Goal: Contribute content: Contribute content

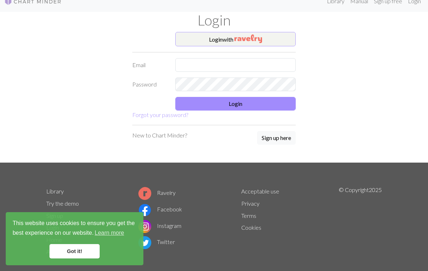
click at [242, 38] on img "button" at bounding box center [248, 38] width 28 height 9
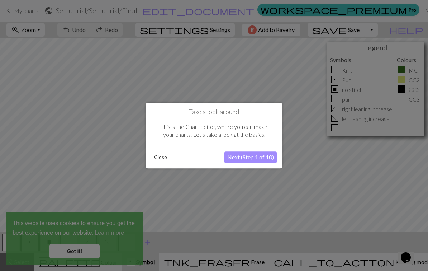
click at [158, 156] on button "Close" at bounding box center [160, 157] width 19 height 11
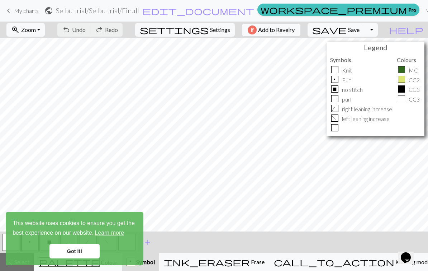
click at [78, 252] on link "Got it!" at bounding box center [74, 251] width 50 height 14
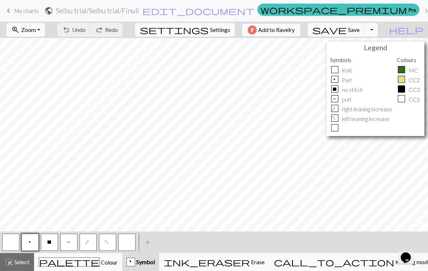
click at [44, 34] on button "zoom_in Zoom Zoom" at bounding box center [25, 30] width 38 height 14
click at [49, 71] on button "Fit height" at bounding box center [35, 68] width 57 height 11
click at [11, 15] on span "keyboard_arrow_left" at bounding box center [8, 11] width 9 height 10
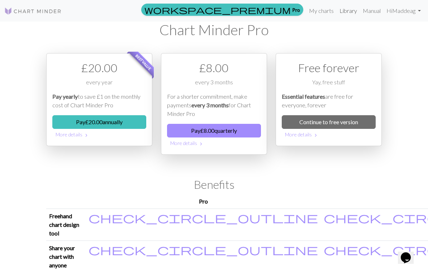
click at [351, 12] on link "Library" at bounding box center [348, 11] width 23 height 14
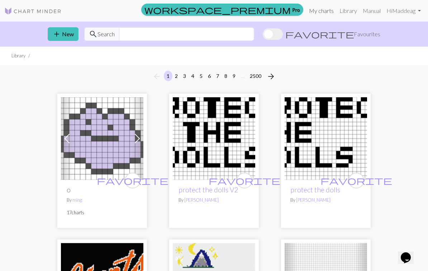
click at [317, 10] on link "My charts" at bounding box center [321, 11] width 30 height 14
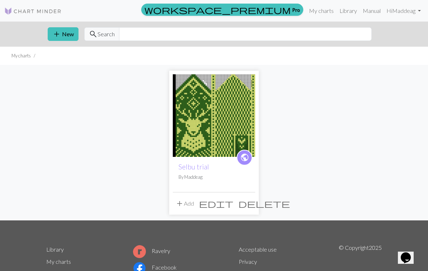
click at [245, 157] on span "public" at bounding box center [244, 157] width 9 height 11
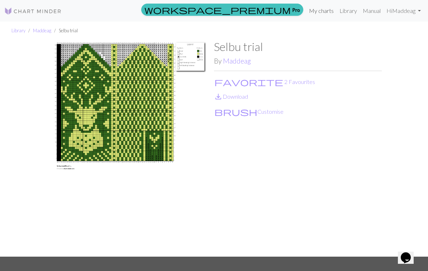
click at [319, 15] on link "My charts" at bounding box center [321, 11] width 30 height 14
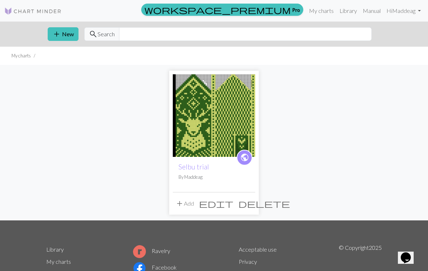
click at [232, 204] on span "edit" at bounding box center [216, 203] width 34 height 10
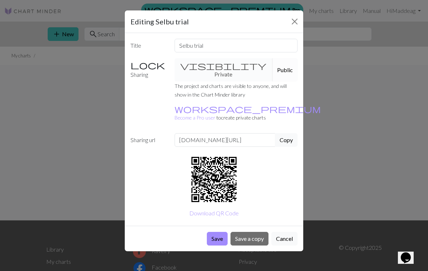
click at [201, 64] on div "visibility Private Public" at bounding box center [236, 69] width 132 height 23
click at [192, 66] on div "visibility Private Public" at bounding box center [236, 69] width 132 height 23
click at [295, 22] on button "Close" at bounding box center [294, 21] width 11 height 11
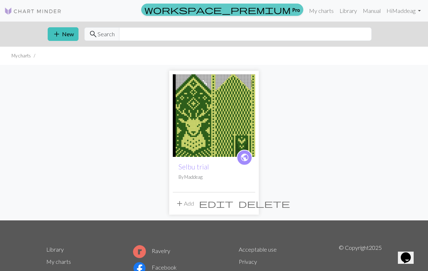
click at [287, 10] on span "workspace_premium" at bounding box center [217, 10] width 146 height 10
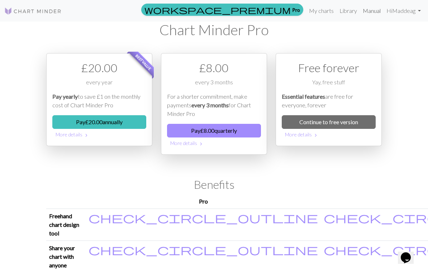
click at [374, 11] on link "Manual" at bounding box center [372, 11] width 24 height 14
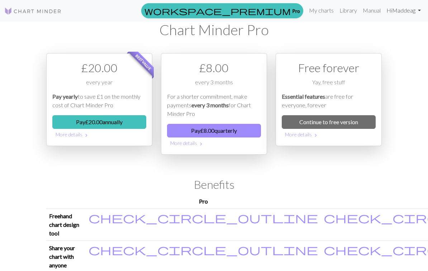
click at [402, 10] on link "Hi Maddeag" at bounding box center [404, 10] width 40 height 14
click at [395, 33] on link "Account settings" at bounding box center [394, 31] width 46 height 14
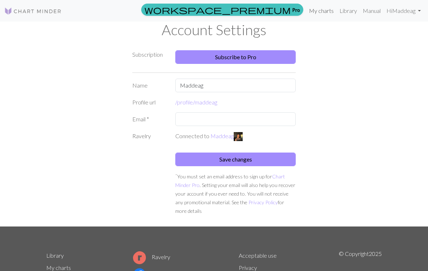
click at [324, 9] on link "My charts" at bounding box center [321, 11] width 30 height 14
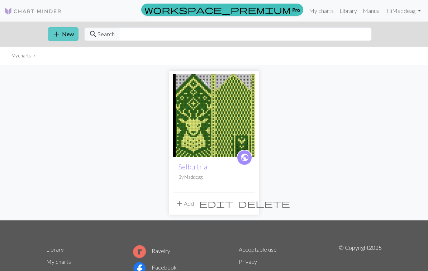
click at [65, 38] on button "add New" at bounding box center [63, 34] width 31 height 14
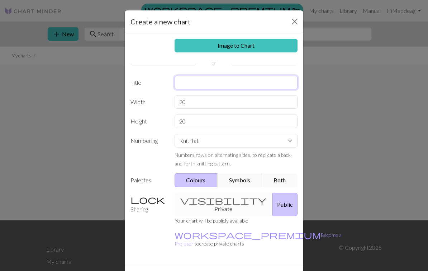
click at [215, 84] on input "text" at bounding box center [236, 83] width 123 height 14
type input "Fish selbu/mittens"
click at [189, 102] on input "20" at bounding box center [236, 102] width 123 height 14
type input "2"
type input "60"
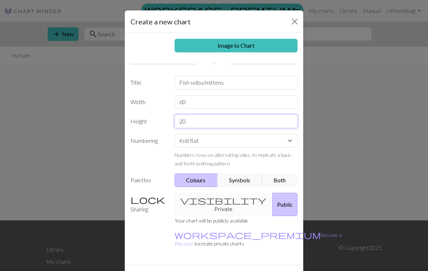
click at [200, 125] on input "20" at bounding box center [236, 121] width 123 height 14
type input "2"
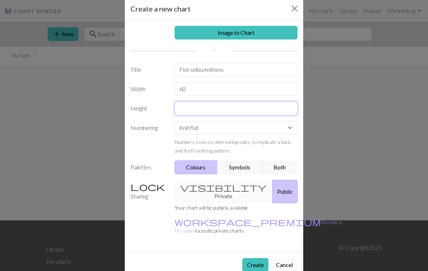
scroll to position [12, 0]
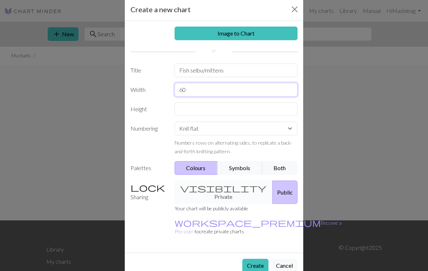
click at [188, 90] on input "60" at bounding box center [236, 90] width 123 height 14
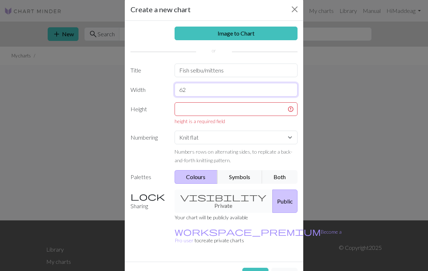
type input "62"
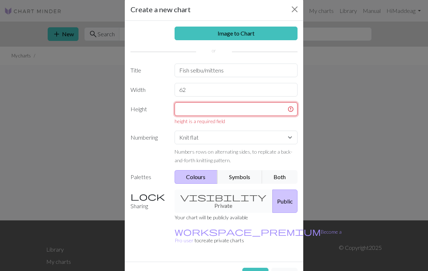
click at [207, 113] on input "text" at bounding box center [236, 109] width 123 height 14
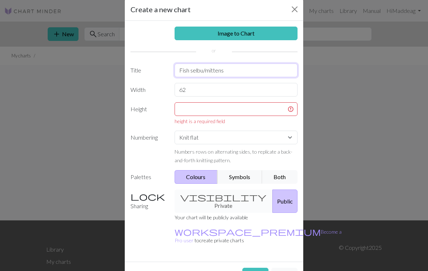
click at [236, 73] on input "Fish selbu/mittens" at bounding box center [236, 70] width 123 height 14
type input "Fish selbu/mittens men size finull rauma garn"
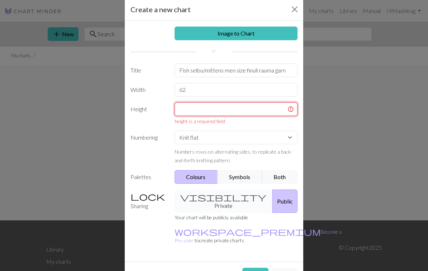
click at [239, 111] on input "text" at bounding box center [236, 109] width 123 height 14
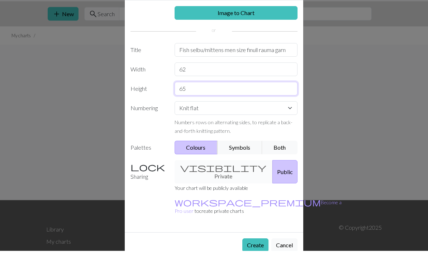
type input "65"
click at [253, 252] on div "Create Cancel" at bounding box center [214, 264] width 179 height 25
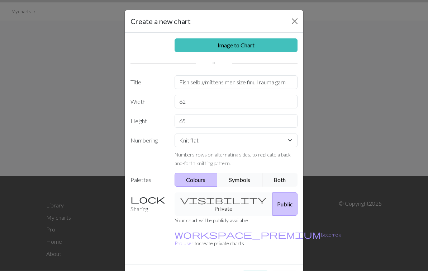
scroll to position [48, 0]
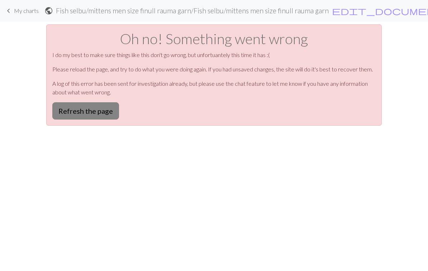
click at [97, 117] on button "Refresh the page" at bounding box center [85, 110] width 67 height 17
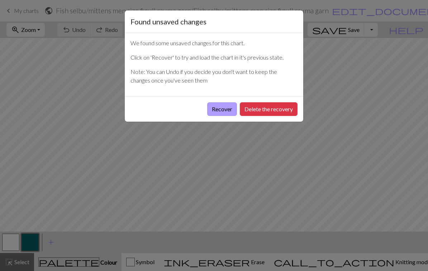
click at [215, 110] on button "Recover" at bounding box center [222, 109] width 30 height 14
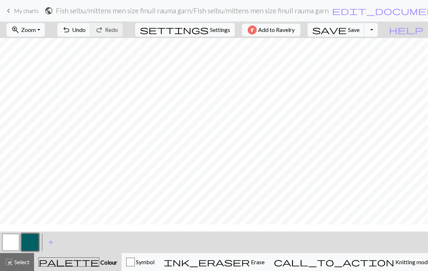
scroll to position [169, 6]
click at [45, 32] on button "zoom_in Zoom Zoom" at bounding box center [25, 30] width 38 height 14
click at [51, 66] on button "Fit height" at bounding box center [35, 68] width 57 height 11
click at [35, 32] on span "Zoom" at bounding box center [28, 29] width 15 height 7
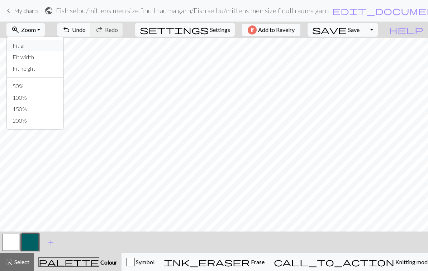
click at [39, 47] on button "Fit all" at bounding box center [35, 45] width 57 height 11
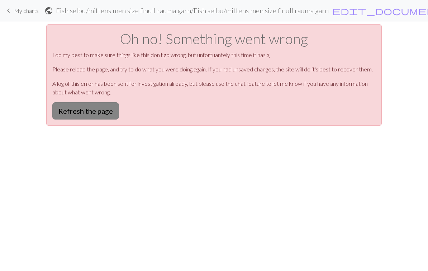
click at [83, 115] on button "Refresh the page" at bounding box center [85, 110] width 67 height 17
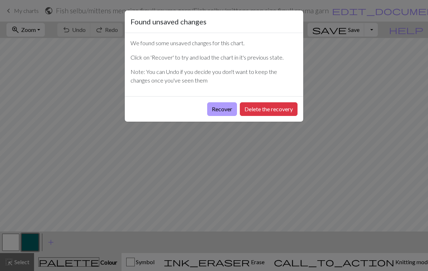
click at [220, 113] on button "Recover" at bounding box center [222, 109] width 30 height 14
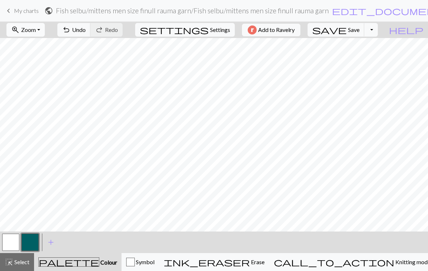
click at [36, 30] on span "Zoom" at bounding box center [28, 29] width 15 height 7
click at [40, 46] on button "Fit all" at bounding box center [35, 45] width 57 height 11
click at [10, 241] on button "button" at bounding box center [10, 241] width 17 height 17
click at [34, 245] on button "button" at bounding box center [30, 241] width 17 height 17
click at [360, 28] on span "Save" at bounding box center [353, 29] width 11 height 7
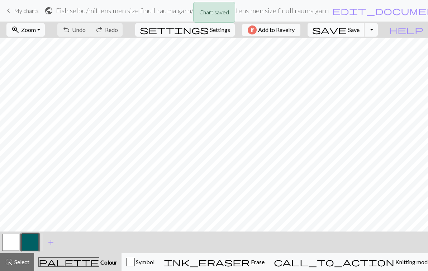
click at [347, 32] on span "save" at bounding box center [329, 30] width 34 height 10
click at [378, 29] on button "Toggle Dropdown" at bounding box center [371, 30] width 14 height 14
click at [212, 28] on span "Settings" at bounding box center [220, 29] width 20 height 9
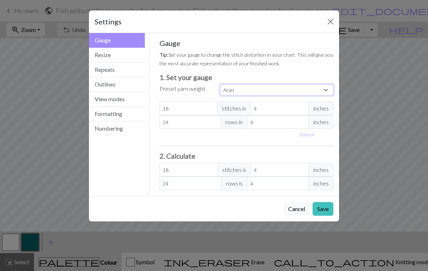
select select "fingering"
type input "28"
type input "36"
type input "28"
type input "36"
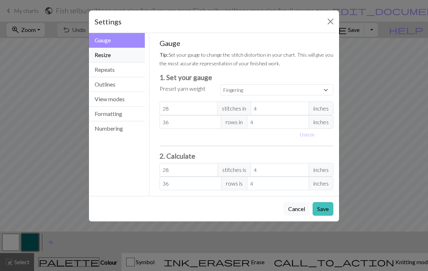
click at [118, 55] on button "Resize" at bounding box center [117, 55] width 56 height 15
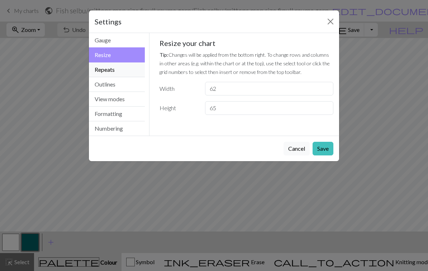
click at [119, 75] on button "Repeats" at bounding box center [117, 69] width 56 height 15
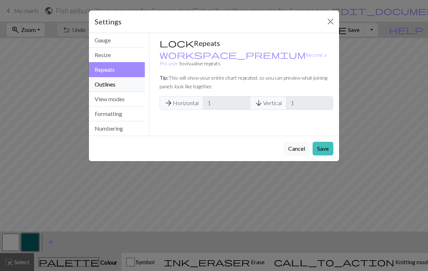
click at [121, 86] on button "Outlines" at bounding box center [117, 84] width 56 height 15
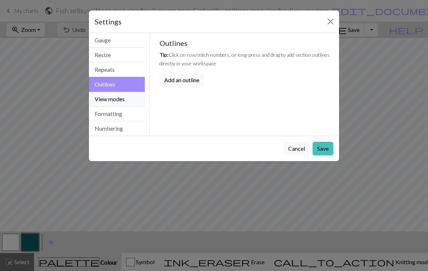
click at [122, 99] on button "View modes" at bounding box center [117, 99] width 56 height 15
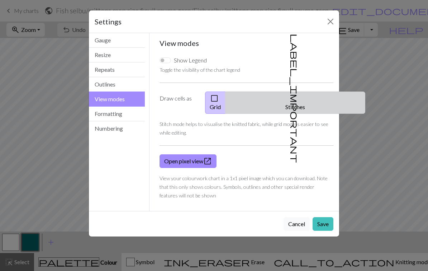
click at [290, 100] on span "label_important" at bounding box center [295, 98] width 10 height 129
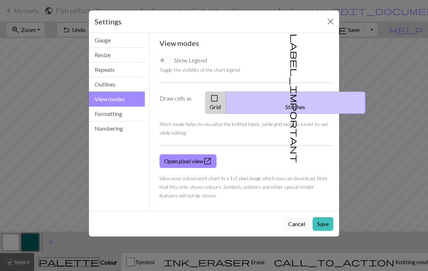
click at [226, 100] on button "check_box_outline_blank Grid" at bounding box center [215, 102] width 21 height 22
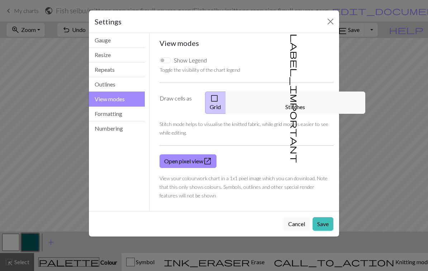
click at [169, 61] on input "Show Legend" at bounding box center [165, 60] width 11 height 6
checkbox input "true"
click at [129, 112] on button "Formatting" at bounding box center [117, 113] width 56 height 15
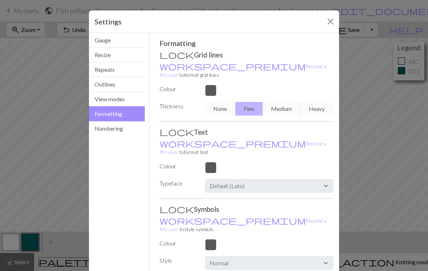
click at [221, 104] on div "None Fine Medium Heavy" at bounding box center [269, 109] width 137 height 14
click at [208, 85] on div at bounding box center [269, 90] width 137 height 11
click at [108, 132] on button "Numbering" at bounding box center [117, 128] width 56 height 14
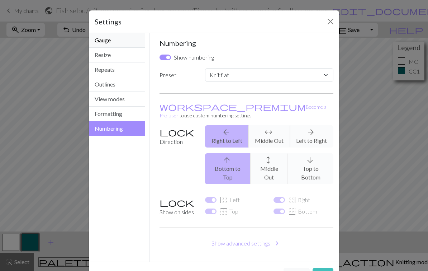
click at [121, 43] on button "Gauge" at bounding box center [117, 40] width 56 height 15
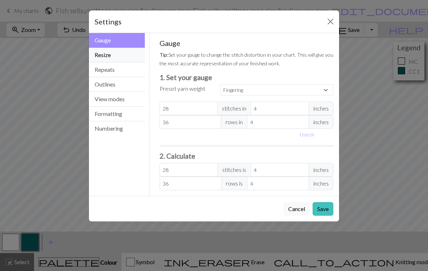
click at [123, 55] on button "Resize" at bounding box center [117, 55] width 56 height 15
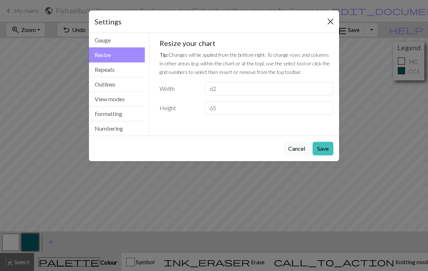
click at [333, 20] on button "Close" at bounding box center [330, 21] width 11 height 11
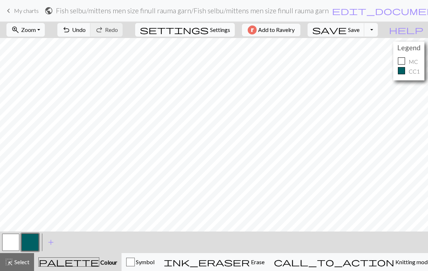
click at [220, 33] on span "Settings" at bounding box center [220, 29] width 20 height 9
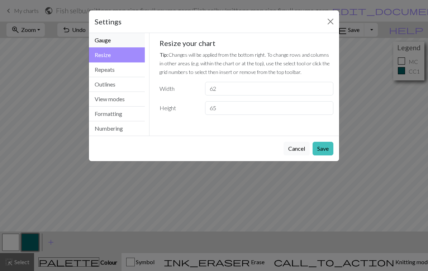
click at [114, 43] on button "Gauge" at bounding box center [117, 40] width 56 height 15
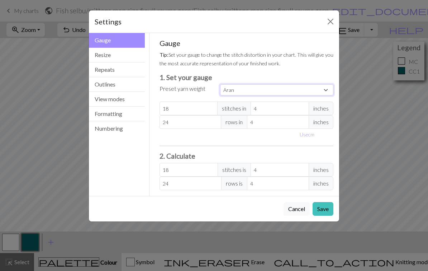
select select "fingering"
type input "28"
type input "36"
type input "28"
type input "36"
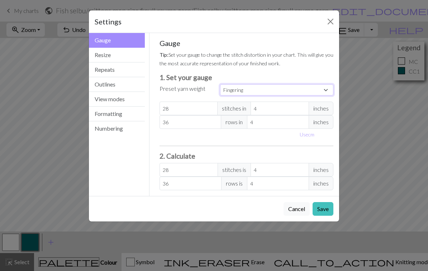
select select "lightfingering"
type input "32"
type input "38"
type input "32"
type input "38"
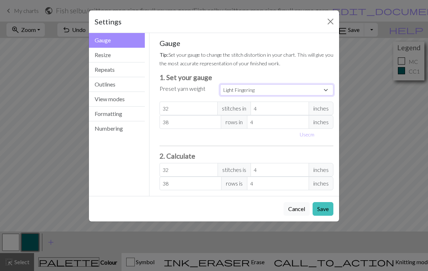
select select "sport"
type input "24"
type input "34"
type input "24"
type input "34"
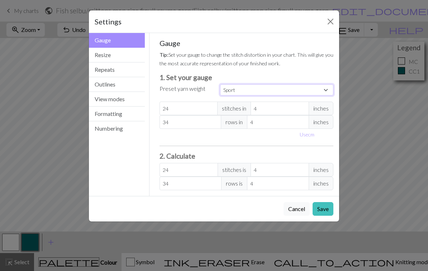
select select "fingering"
type input "28"
type input "36"
type input "28"
type input "36"
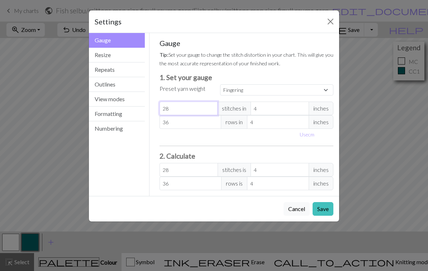
select select "custom"
type input "2"
type input "26"
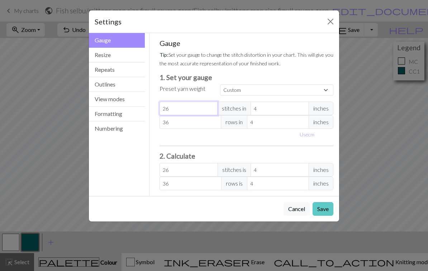
type input "26"
type input "3"
type input "0"
type input "2"
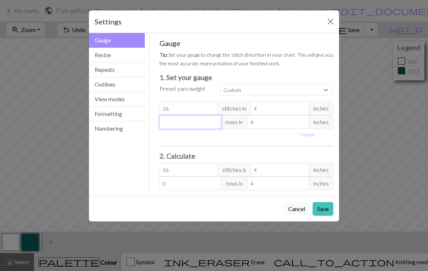
type input "2"
type input "26"
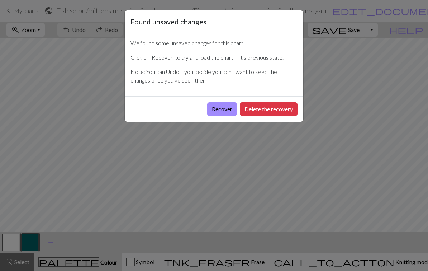
click at [219, 116] on div "Recover Delete the recovery" at bounding box center [214, 108] width 179 height 25
click at [218, 110] on button "Recover" at bounding box center [222, 109] width 30 height 14
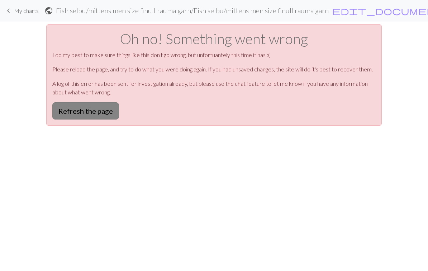
click at [95, 115] on button "Refresh the page" at bounding box center [85, 110] width 67 height 17
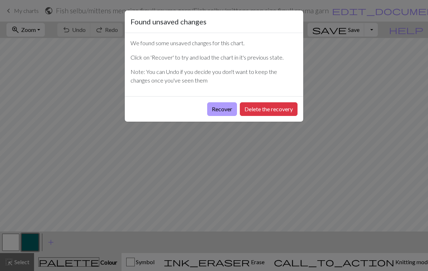
click at [216, 106] on button "Recover" at bounding box center [222, 109] width 30 height 14
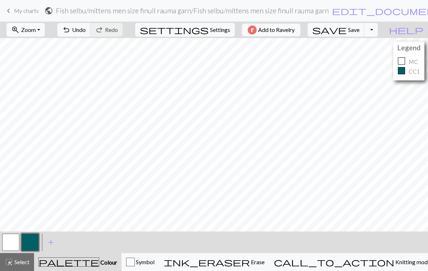
scroll to position [175, 1]
click at [11, 238] on button "button" at bounding box center [10, 241] width 17 height 17
click at [40, 34] on button "zoom_in Zoom Zoom" at bounding box center [25, 30] width 38 height 14
click at [39, 47] on button "Fit all" at bounding box center [35, 45] width 57 height 11
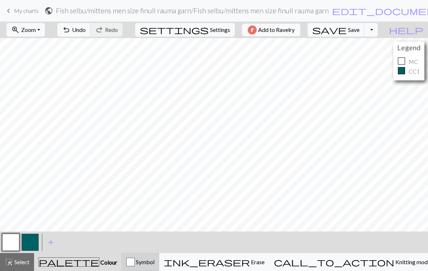
click at [155, 260] on span "Symbol" at bounding box center [145, 261] width 20 height 7
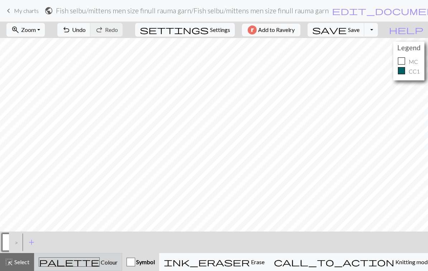
click at [97, 258] on div "palette Colour Colour" at bounding box center [78, 261] width 79 height 9
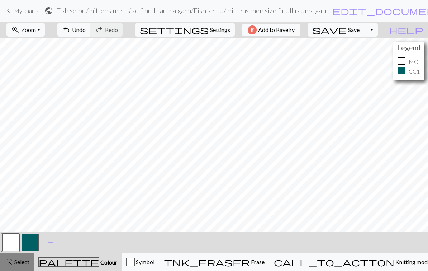
click at [22, 263] on span "Select" at bounding box center [21, 261] width 16 height 7
click at [19, 261] on span "Select" at bounding box center [21, 261] width 16 height 7
click at [15, 264] on span "Select" at bounding box center [21, 261] width 16 height 7
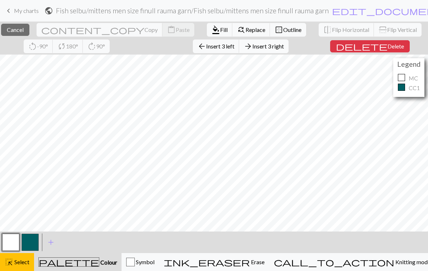
click at [284, 45] on span "Insert 3 right" at bounding box center [268, 46] width 32 height 7
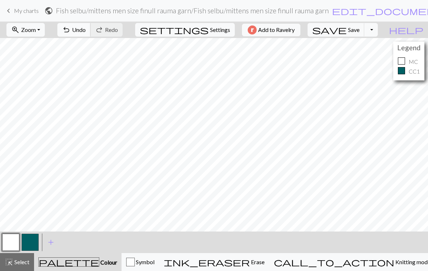
click at [86, 28] on span "Undo" at bounding box center [79, 29] width 14 height 7
click at [17, 264] on span "Select" at bounding box center [21, 261] width 16 height 7
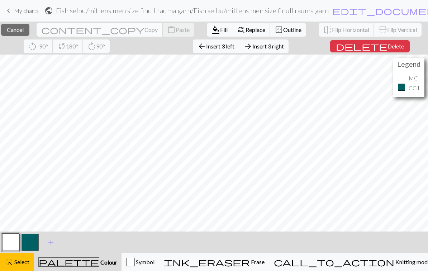
click at [144, 28] on span "Copy" at bounding box center [150, 29] width 13 height 7
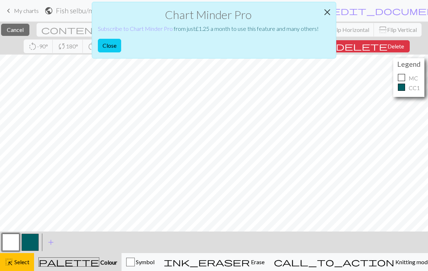
click at [329, 13] on button "Close" at bounding box center [327, 12] width 17 height 20
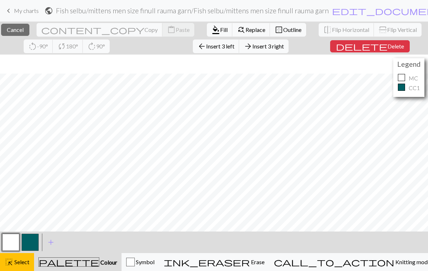
scroll to position [51, 0]
click at [23, 265] on span "Select" at bounding box center [21, 261] width 16 height 7
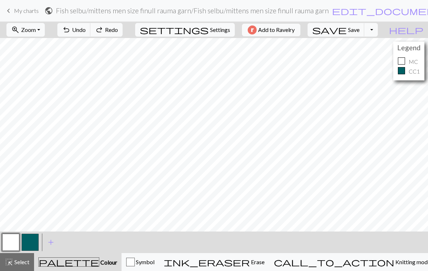
click at [29, 242] on button "button" at bounding box center [30, 241] width 17 height 17
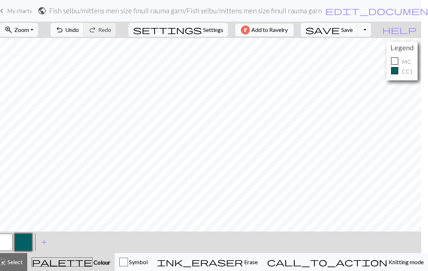
click at [6, 240] on button "button" at bounding box center [4, 241] width 17 height 17
click at [20, 241] on button "button" at bounding box center [23, 241] width 17 height 17
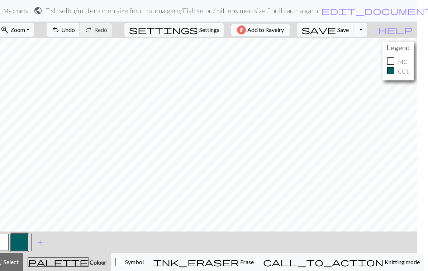
click at [4, 246] on button "button" at bounding box center [0, 241] width 17 height 17
click at [34, 25] on button "zoom_in Zoom Zoom" at bounding box center [15, 30] width 38 height 14
click at [14, 47] on button "Fit all" at bounding box center [24, 45] width 57 height 11
click at [16, 242] on button "button" at bounding box center [19, 241] width 17 height 17
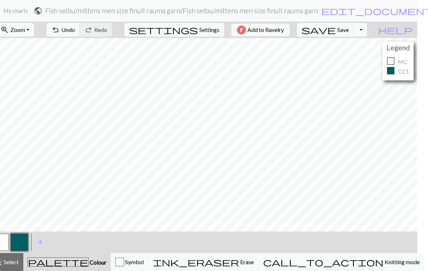
click at [20, 241] on button "button" at bounding box center [19, 241] width 17 height 17
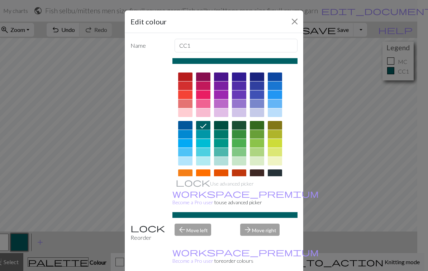
click at [202, 125] on icon at bounding box center [203, 126] width 9 height 9
click at [297, 20] on button "Close" at bounding box center [294, 21] width 11 height 11
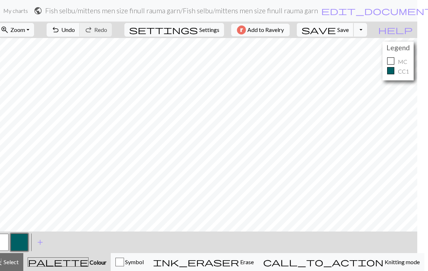
click at [336, 31] on span "save" at bounding box center [319, 30] width 34 height 10
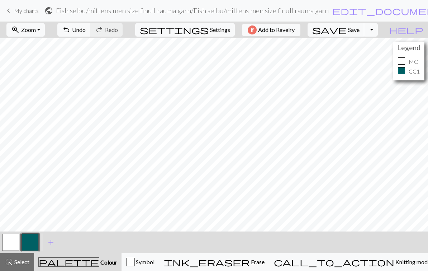
click at [11, 246] on button "button" at bounding box center [10, 241] width 17 height 17
click at [360, 29] on span "Save" at bounding box center [353, 29] width 11 height 7
click at [368, 27] on div "Chart saved" at bounding box center [214, 14] width 428 height 28
click at [360, 31] on span "Save" at bounding box center [353, 29] width 11 height 7
